Goal: Information Seeking & Learning: Understand process/instructions

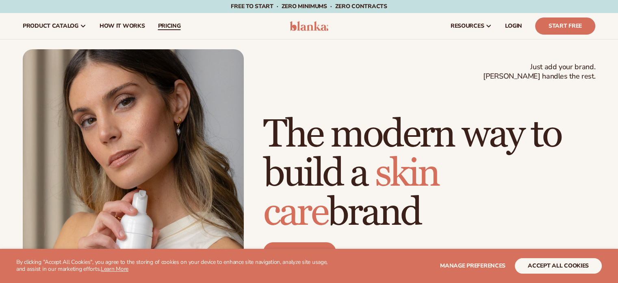
click at [169, 24] on span "pricing" at bounding box center [169, 26] width 23 height 7
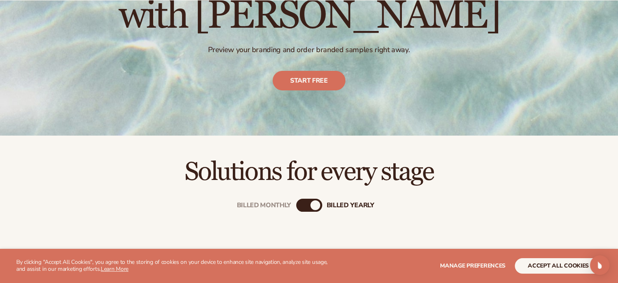
scroll to position [202, 0]
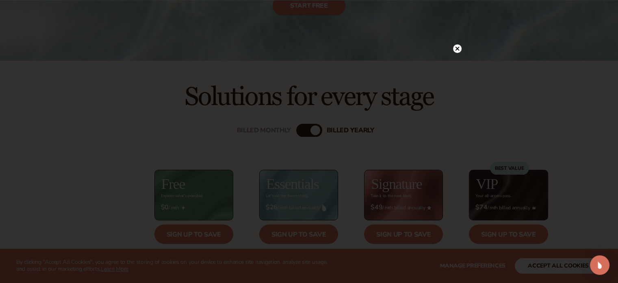
click at [459, 47] on circle at bounding box center [457, 48] width 9 height 9
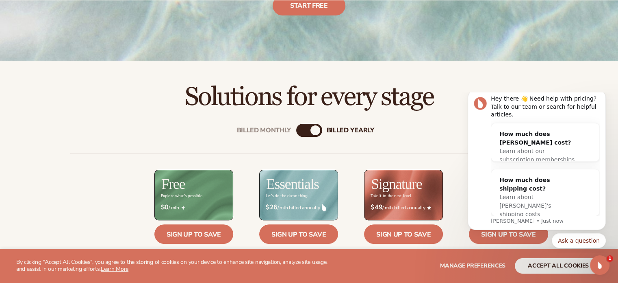
scroll to position [0, 0]
click at [604, 94] on icon "Dismiss notification" at bounding box center [604, 92] width 4 height 4
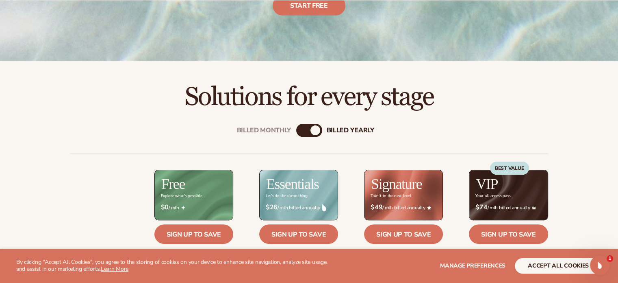
click at [198, 200] on div "$ $0 / mth" at bounding box center [193, 207] width 79 height 21
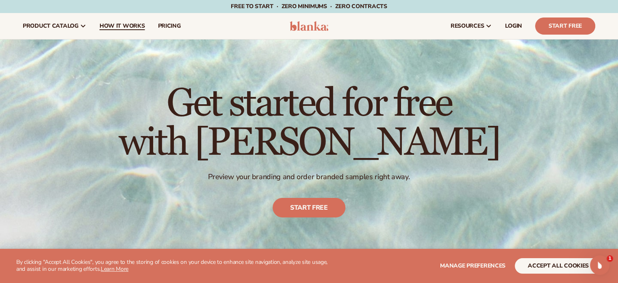
click at [122, 24] on span "How It Works" at bounding box center [123, 26] width 46 height 7
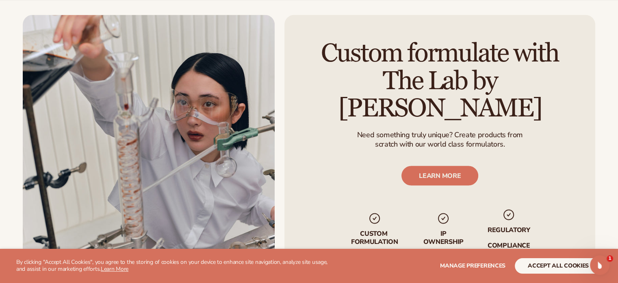
scroll to position [1397, 0]
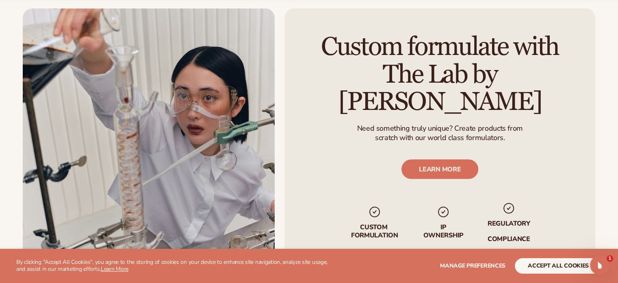
click at [30, 167] on img at bounding box center [149, 138] width 252 height 260
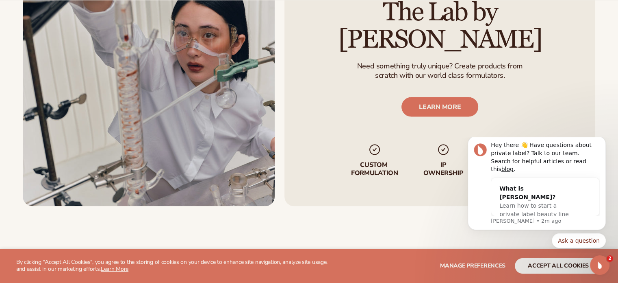
scroll to position [1459, 0]
